Goal: Task Accomplishment & Management: Use online tool/utility

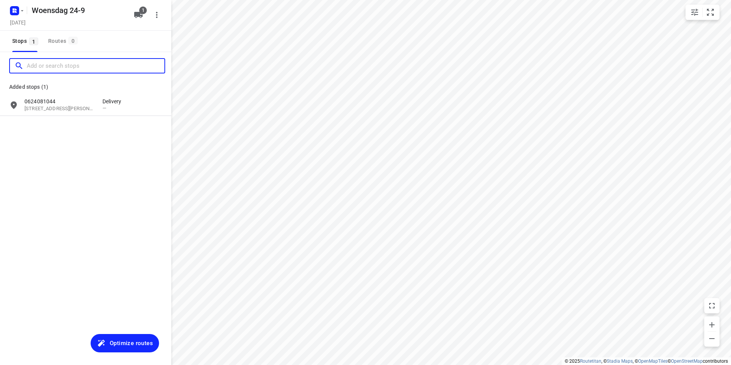
click at [66, 67] on input "Add or search stops" at bounding box center [96, 66] width 138 height 12
type input "herikveld 54 woerd"
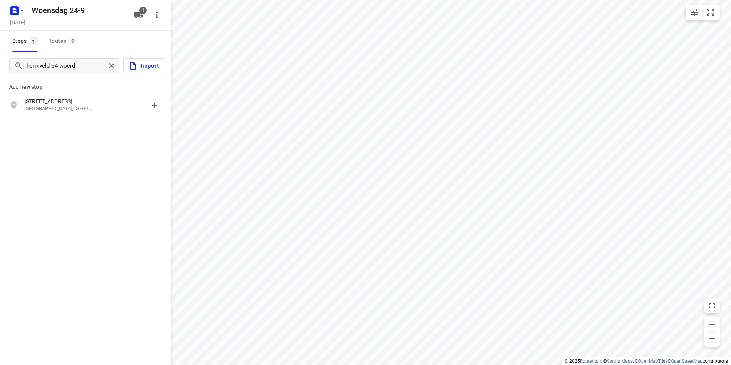
click at [96, 109] on div "[STREET_ADDRESS]" at bounding box center [63, 105] width 78 height 15
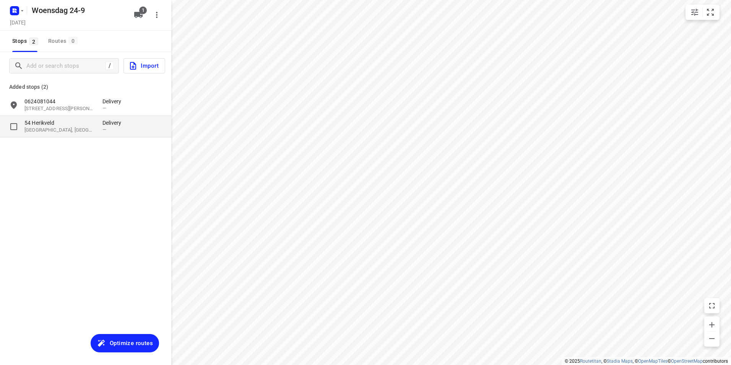
click at [110, 131] on div "—" at bounding box center [114, 130] width 23 height 6
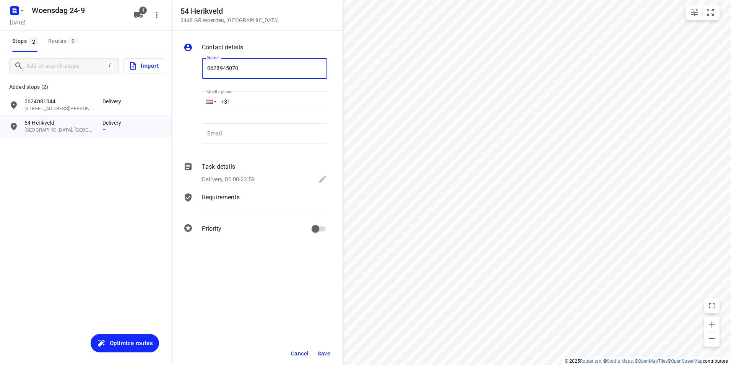
type input "0628945070"
click at [321, 352] on span "Save" at bounding box center [324, 353] width 13 height 6
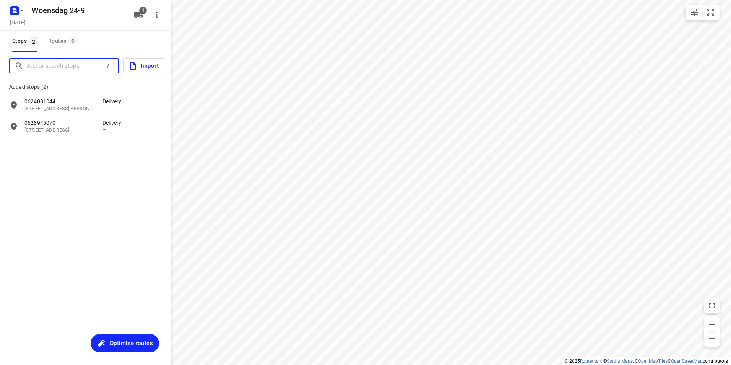
drag, startPoint x: 64, startPoint y: 67, endPoint x: 65, endPoint y: 62, distance: 4.3
click at [65, 65] on input "Add or search stops" at bounding box center [65, 66] width 76 height 12
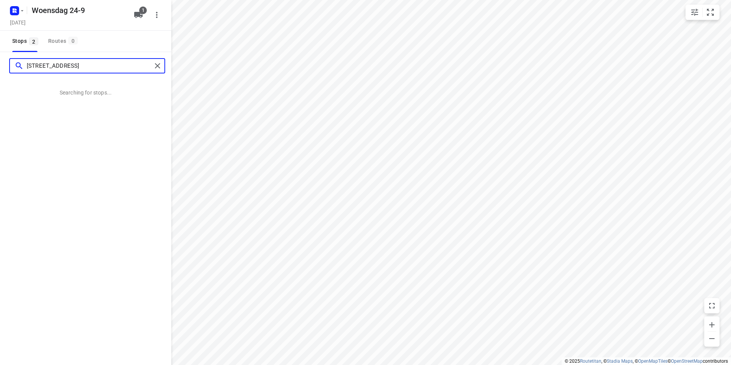
click at [85, 67] on input "[STREET_ADDRESS]" at bounding box center [89, 66] width 125 height 12
type input "[STREET_ADDRESS]"
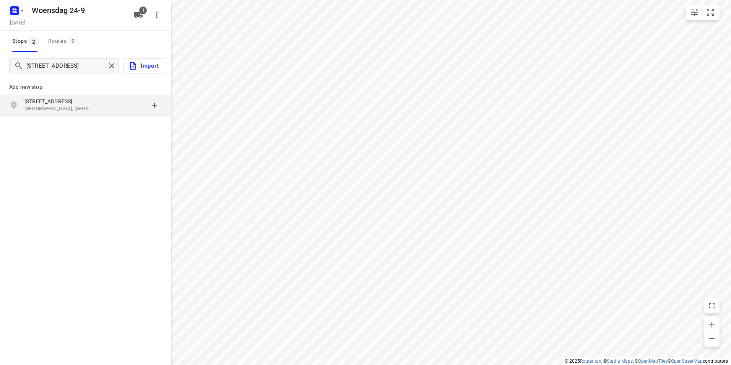
click at [96, 108] on div "[STREET_ADDRESS]" at bounding box center [63, 105] width 78 height 15
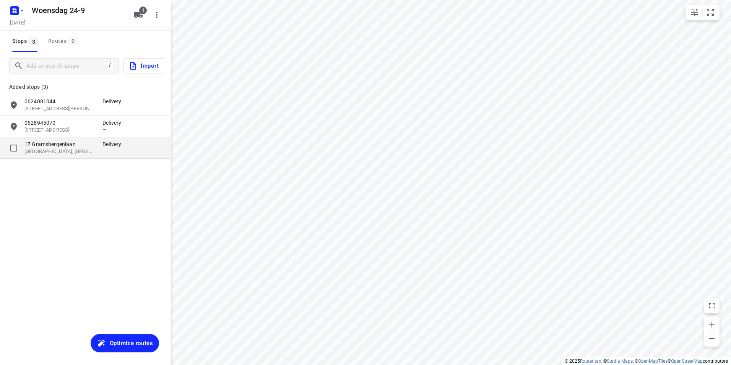
click at [102, 152] on div "17 [STREET_ADDRESS]" at bounding box center [63, 147] width 78 height 15
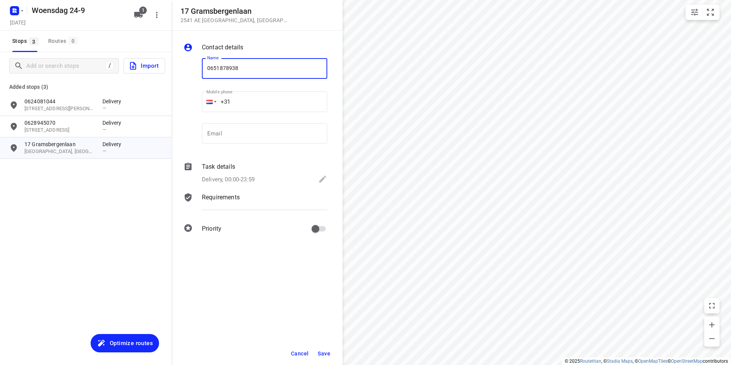
type input "0651878938"
click at [326, 349] on button "Save" at bounding box center [324, 354] width 19 height 14
